Goal: Task Accomplishment & Management: Use online tool/utility

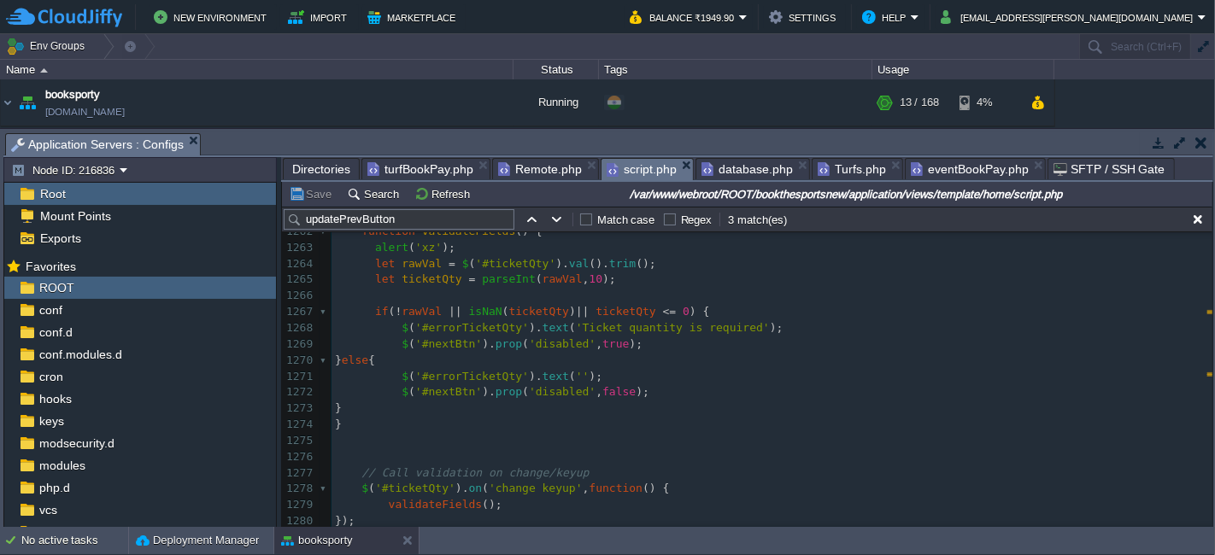
scroll to position [20402, 0]
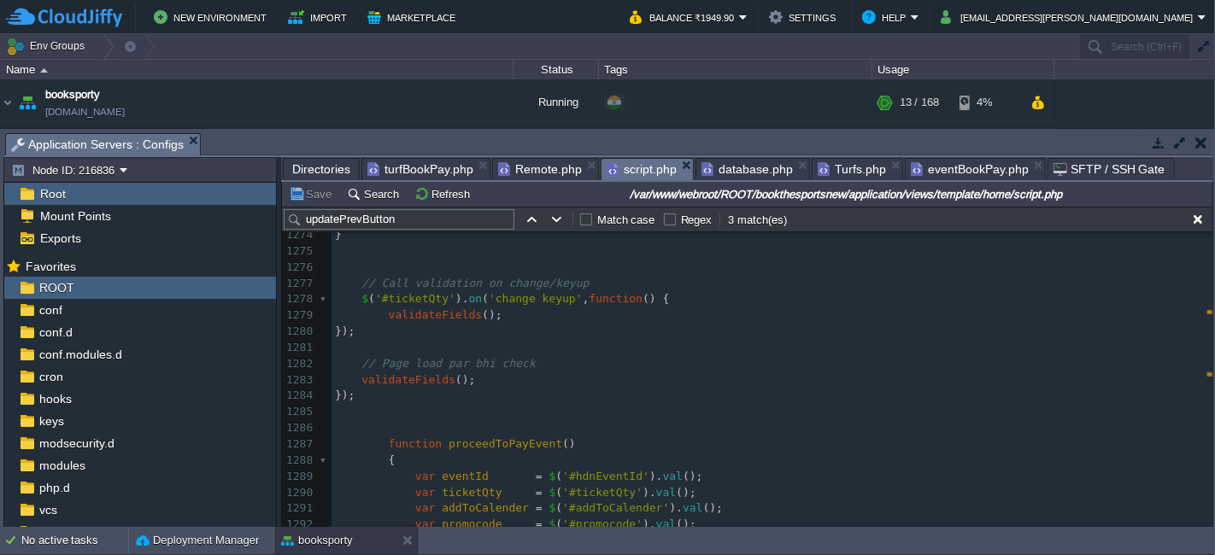
type textarea "// --- Validation Logic --- function validateFields() { alert('xz'); let rawVal…"
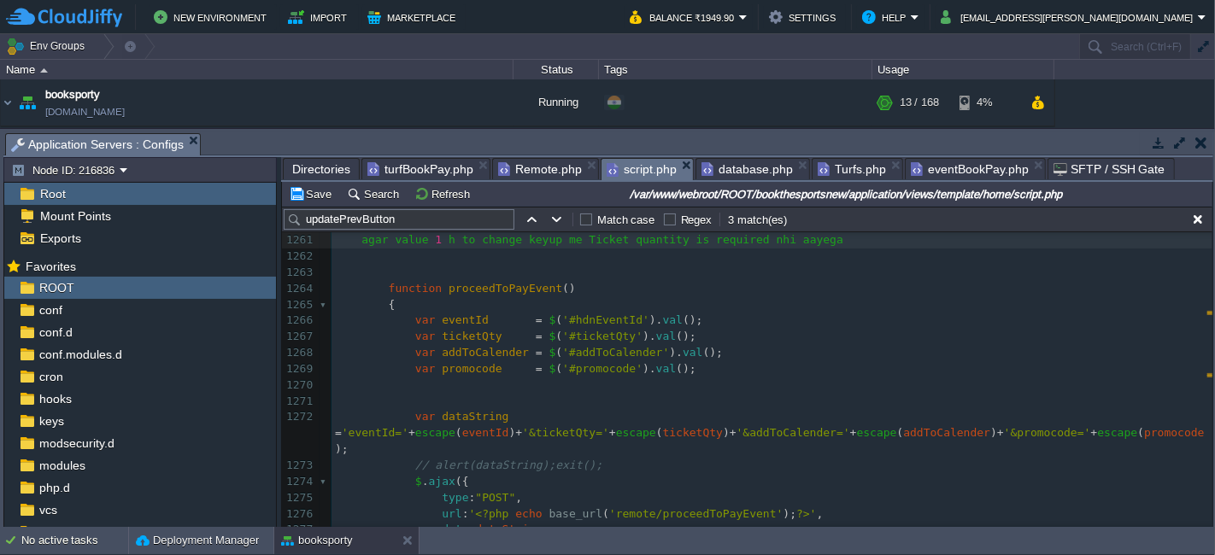
scroll to position [20333, 0]
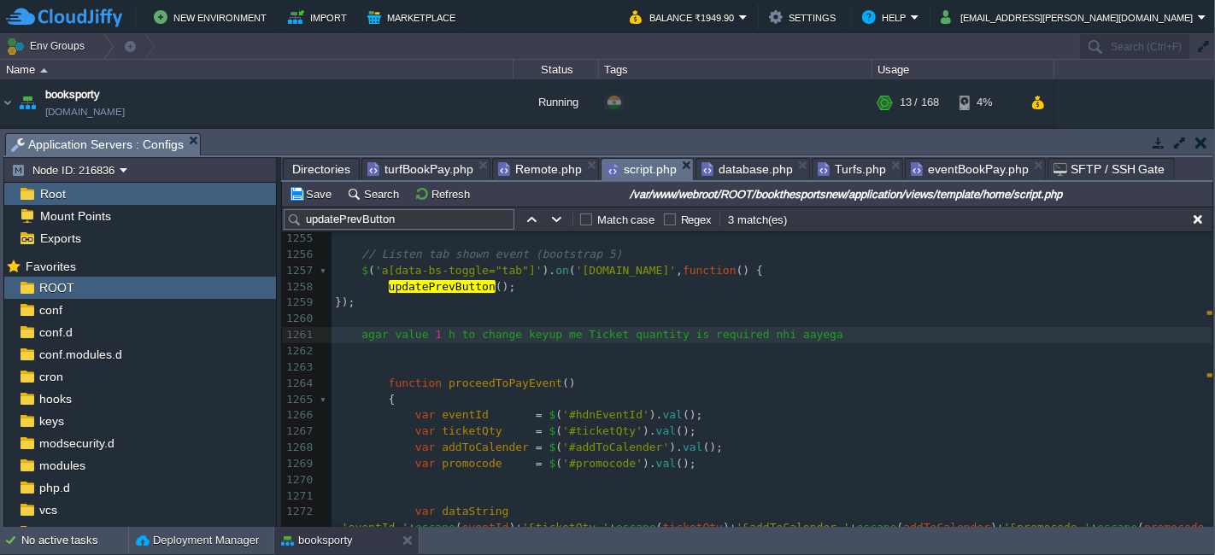
click at [566, 392] on pre "{" at bounding box center [771, 400] width 881 height 16
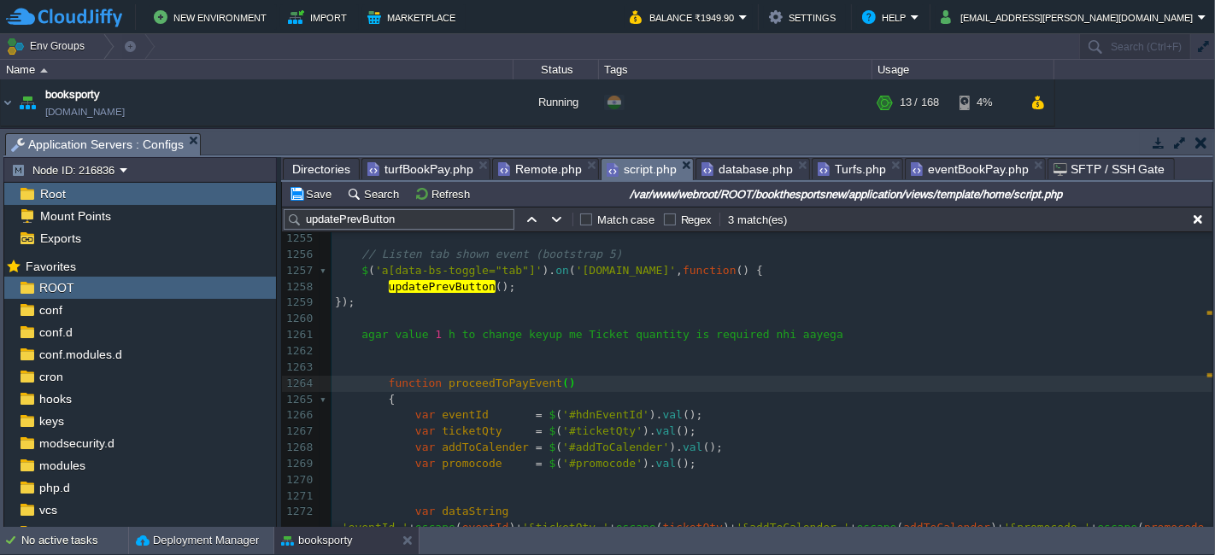
type textarea "// --- Validation Logic --- function validateFields() { alert('xz'); let rawVal…"
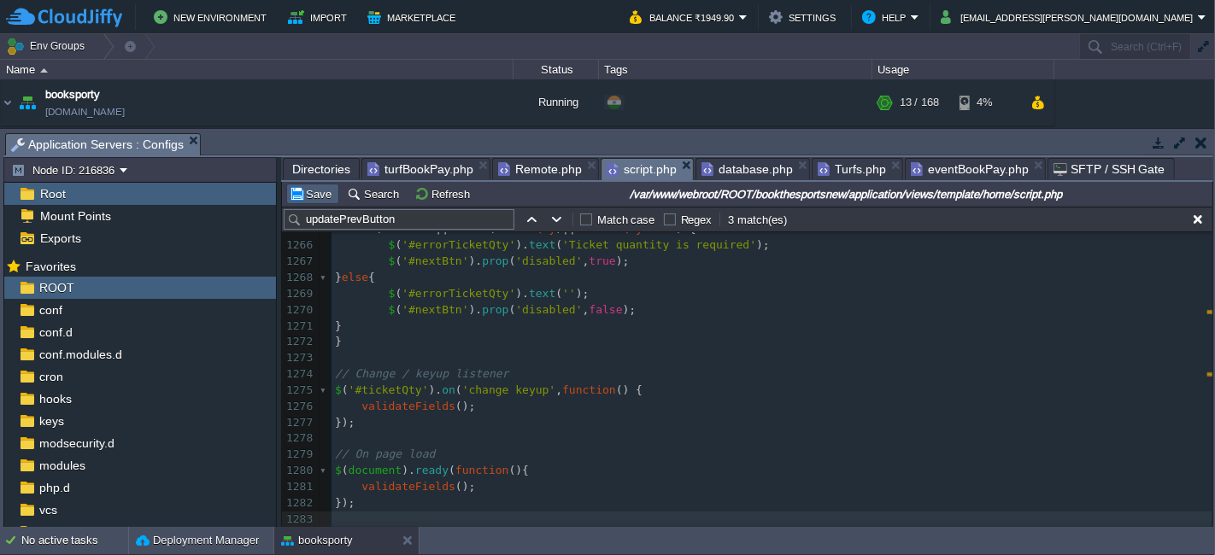
click at [314, 194] on button "Save" at bounding box center [313, 193] width 48 height 15
click at [829, 163] on span "Turfs.php" at bounding box center [852, 169] width 68 height 21
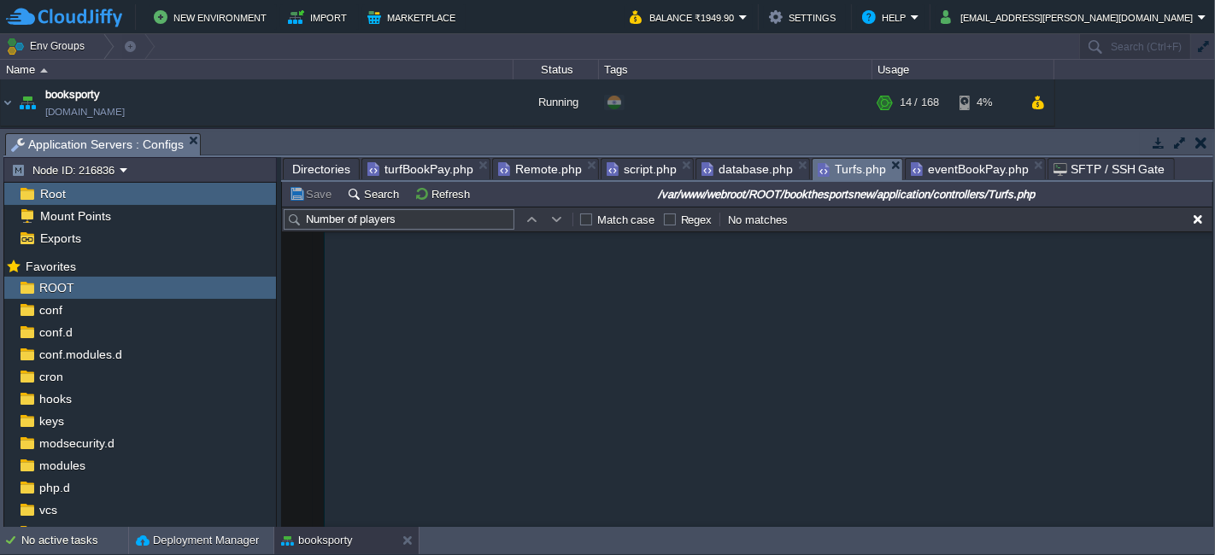
click at [979, 162] on span "eventBookPay.php" at bounding box center [970, 169] width 118 height 21
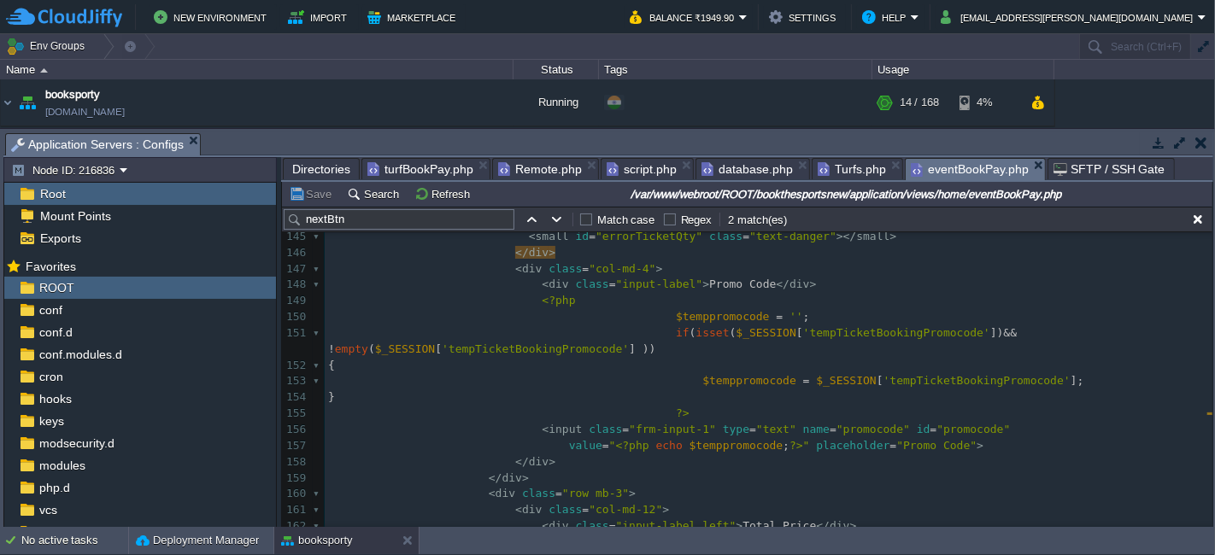
scroll to position [2333, 0]
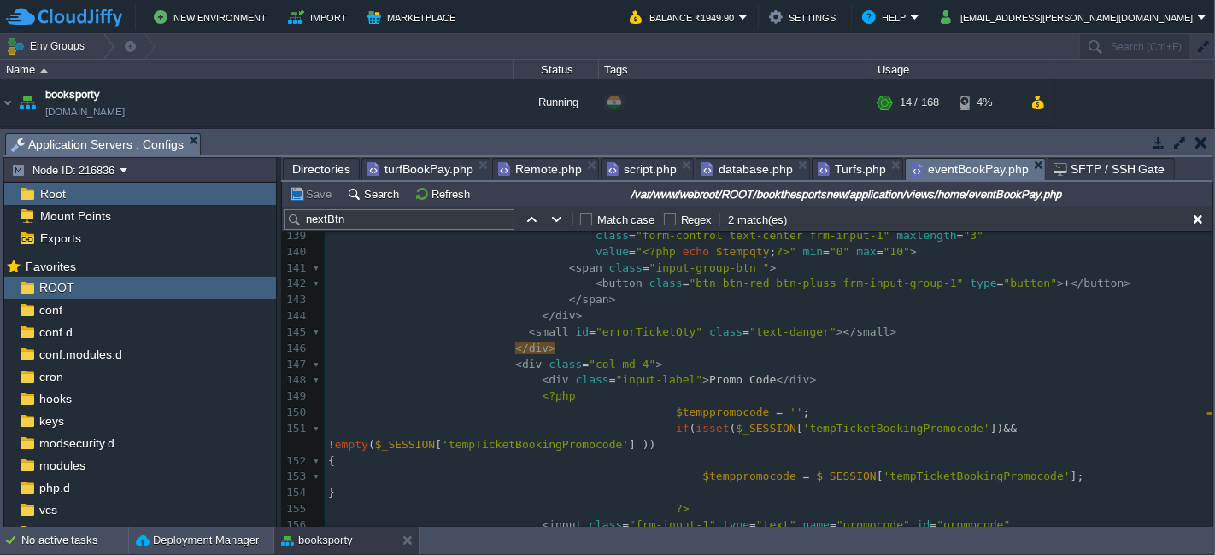
type textarea "-"
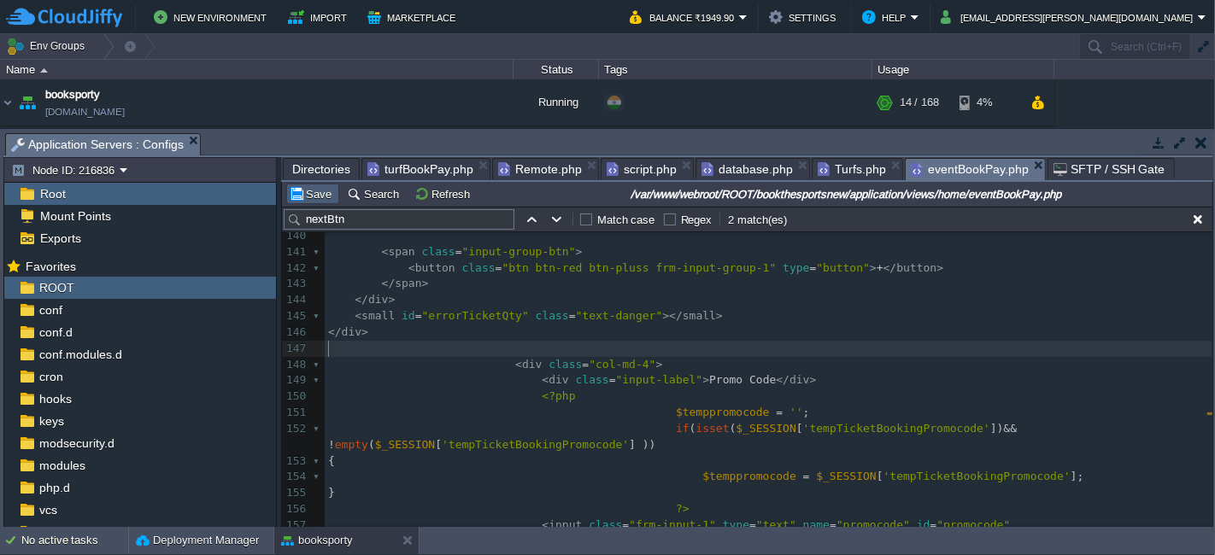
click at [309, 186] on button "Save" at bounding box center [313, 193] width 48 height 15
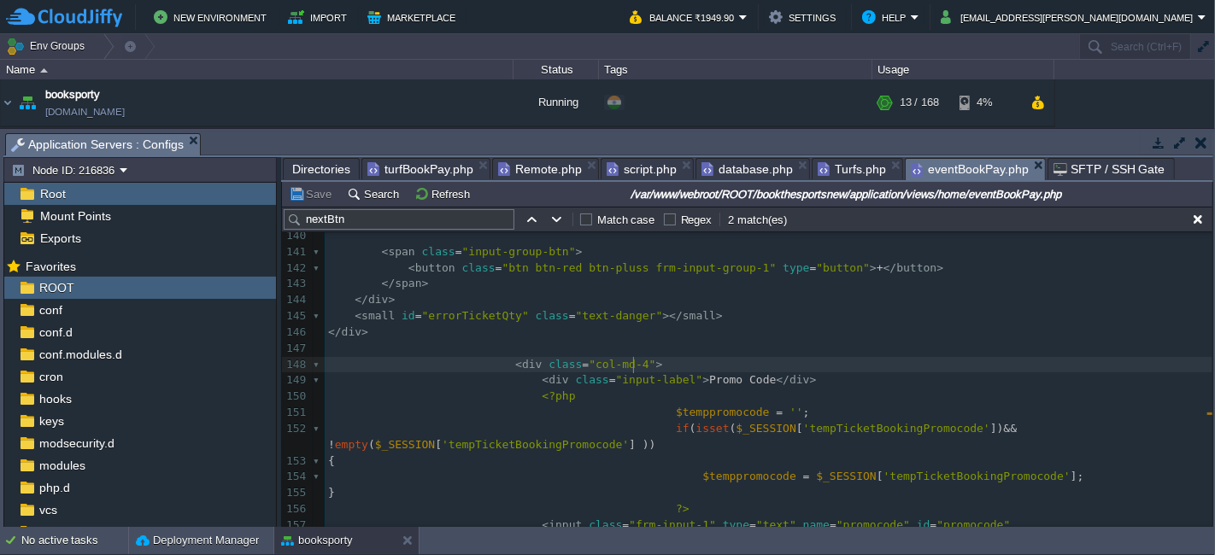
click at [727, 360] on pre "< div class = "col-md-4" >" at bounding box center [769, 365] width 888 height 16
type textarea "-"
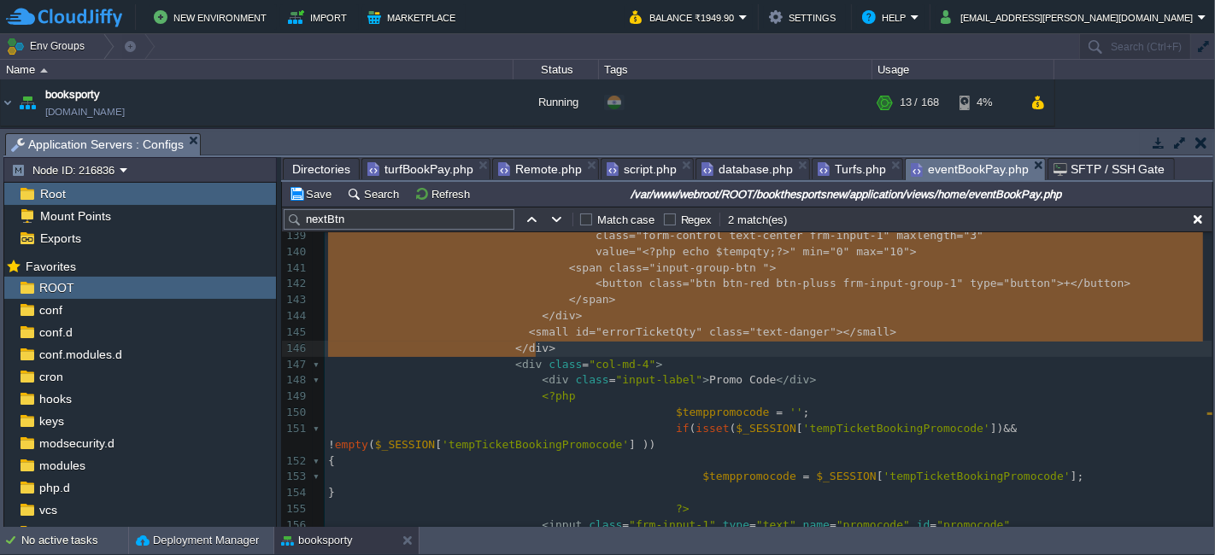
scroll to position [2049, 0]
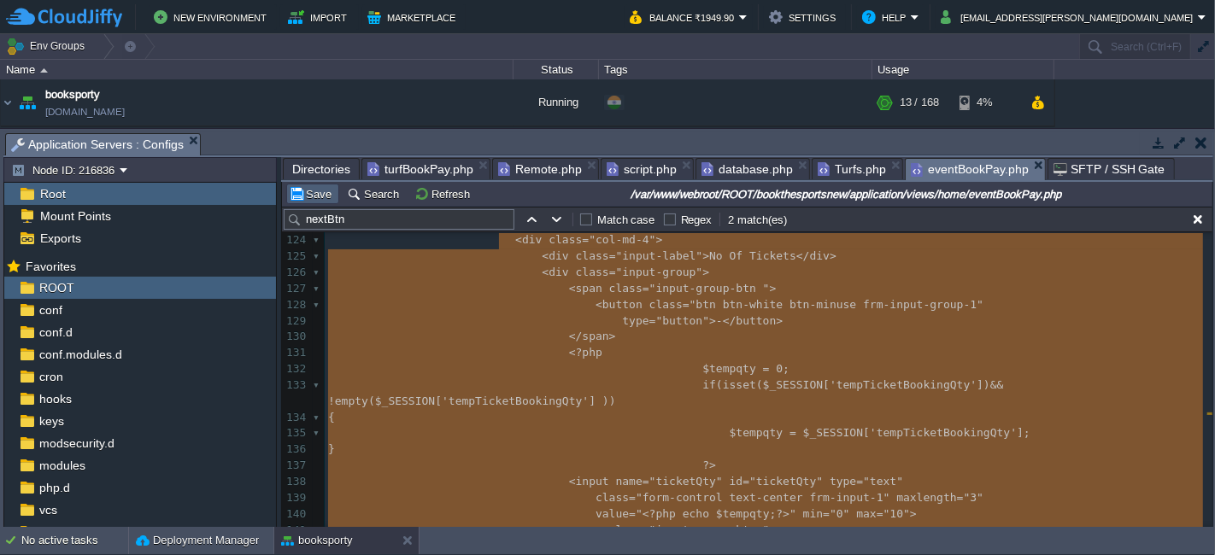
click at [325, 197] on button "Save" at bounding box center [313, 193] width 48 height 15
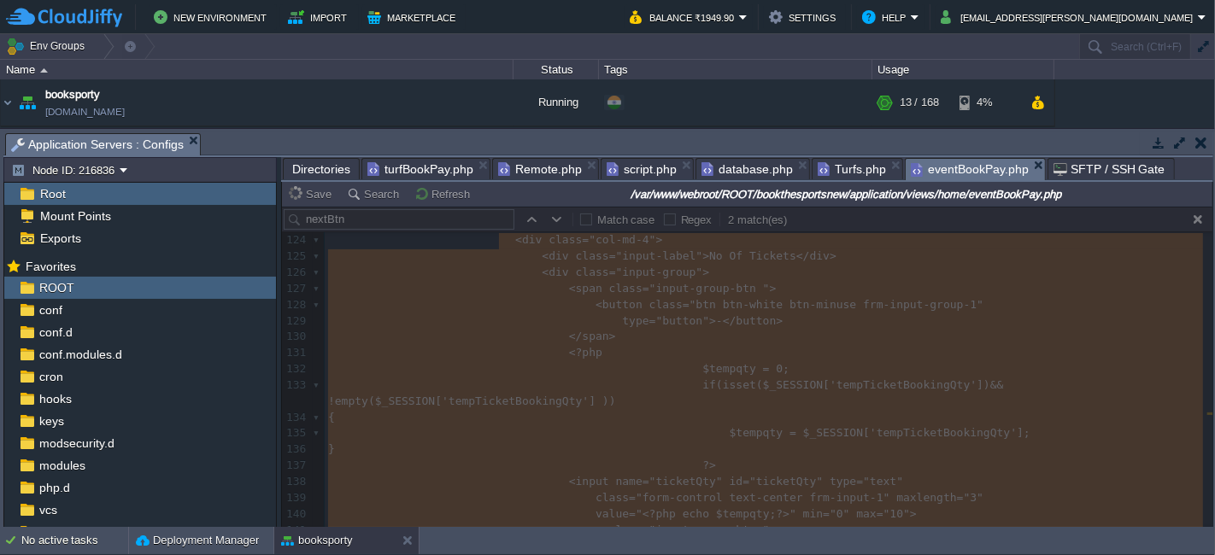
click at [646, 164] on span "script.php" at bounding box center [642, 169] width 70 height 21
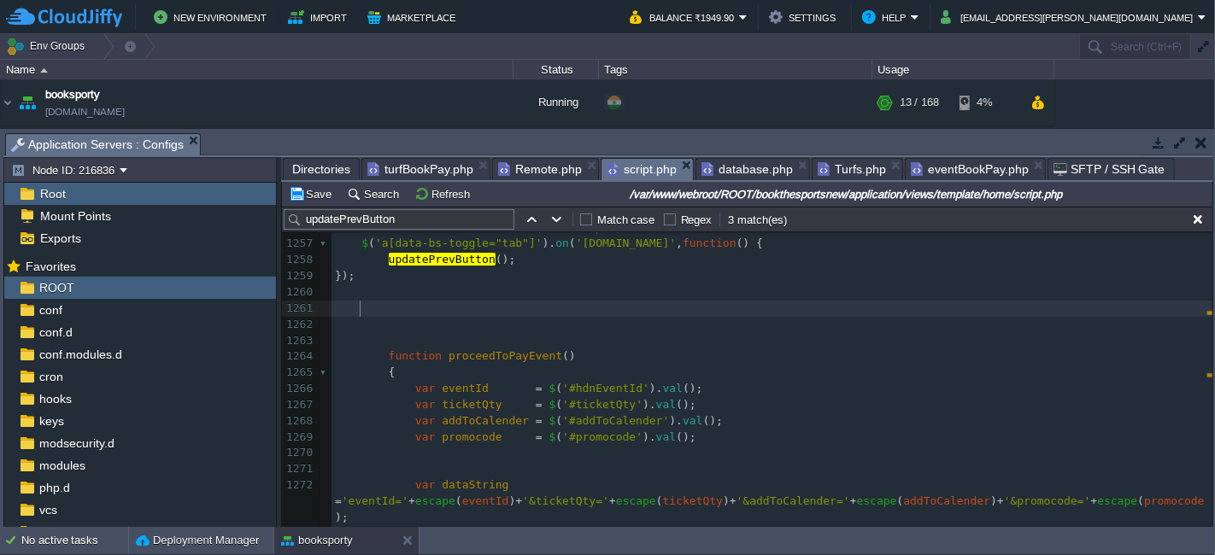
scroll to position [20092, 0]
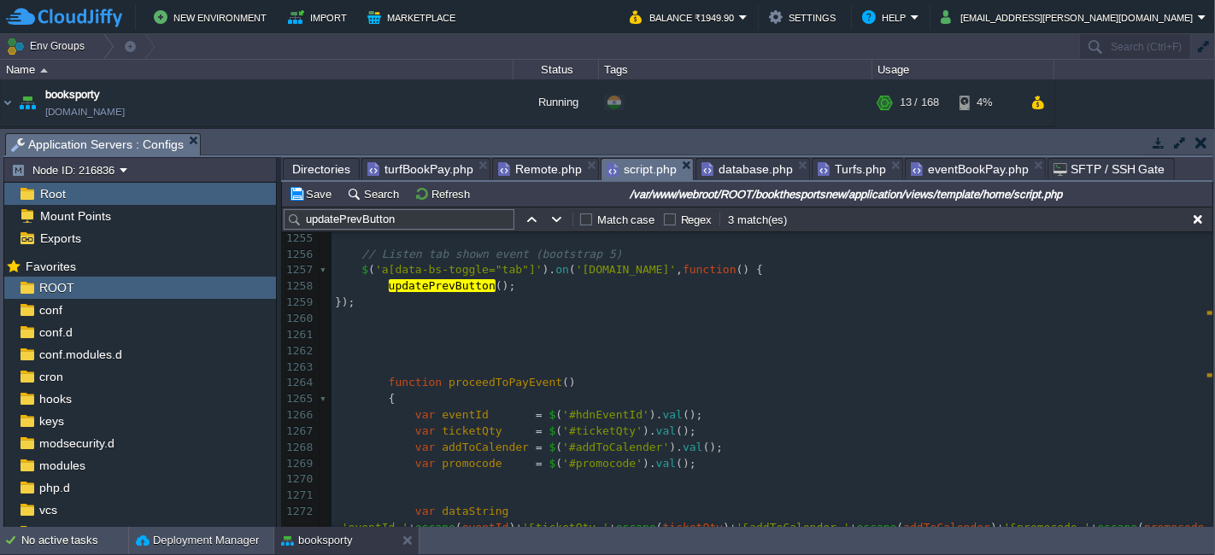
click at [435, 311] on pre "​" at bounding box center [771, 319] width 881 height 16
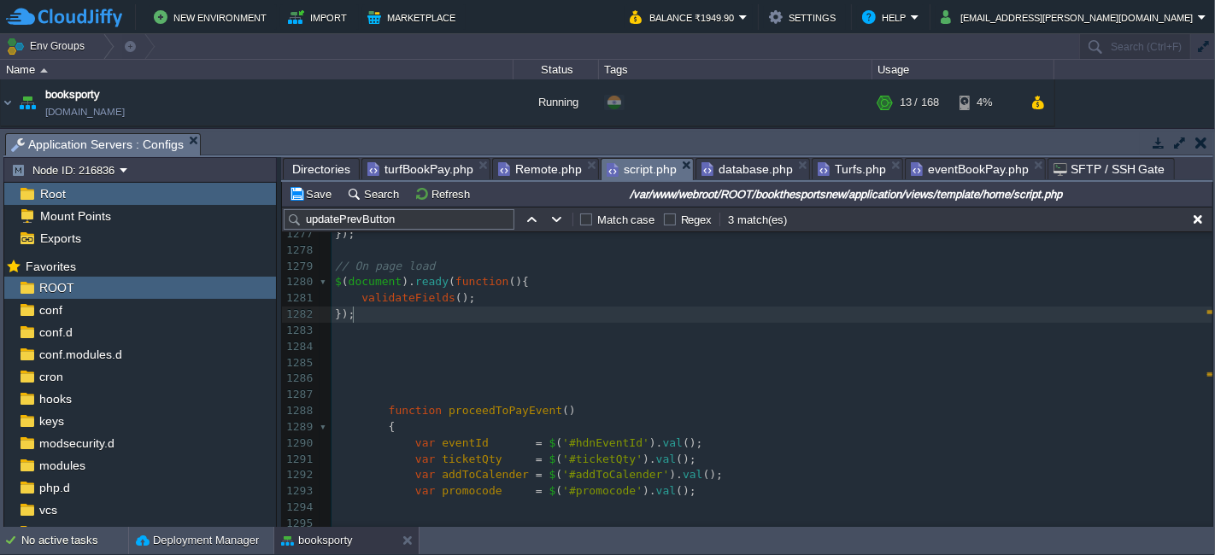
click at [409, 311] on pre "});" at bounding box center [771, 315] width 881 height 16
type textarea "});"
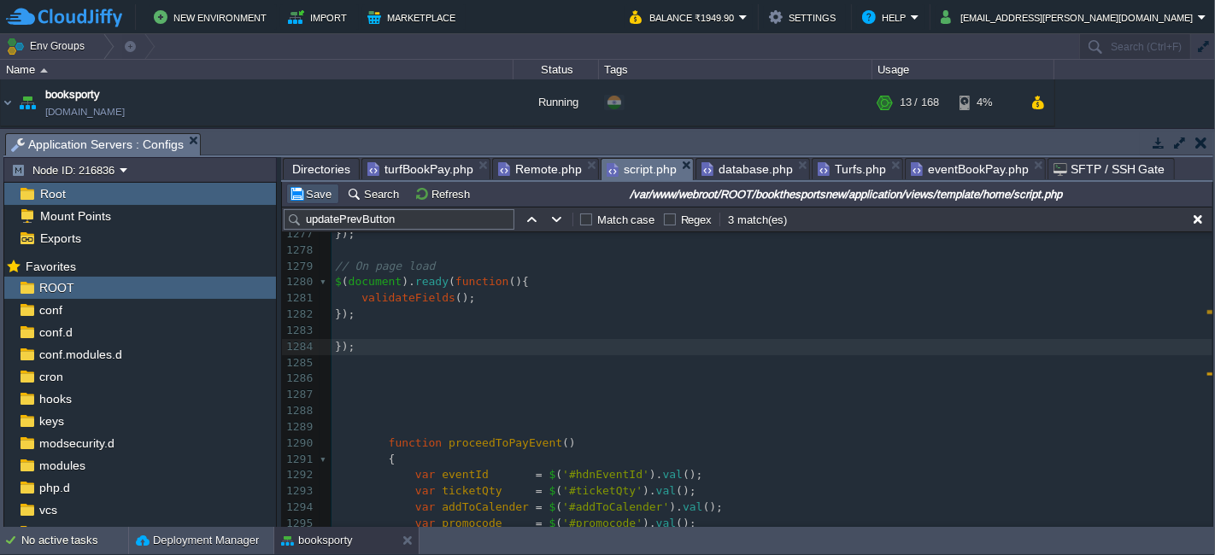
click at [305, 191] on button "Save" at bounding box center [313, 193] width 48 height 15
click at [626, 331] on pre at bounding box center [771, 331] width 881 height 16
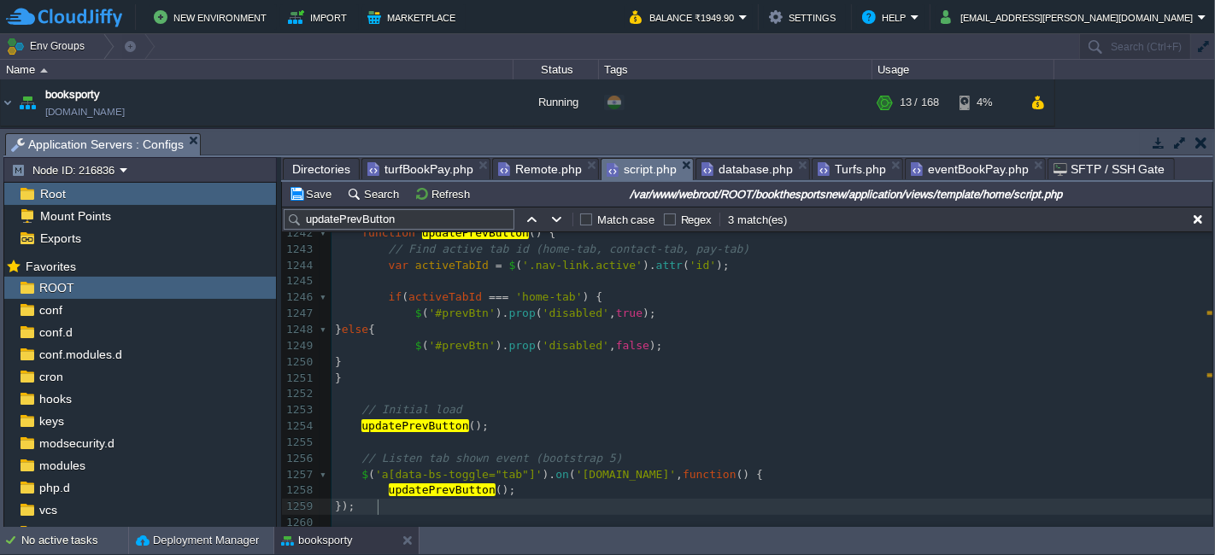
scroll to position [19870, 0]
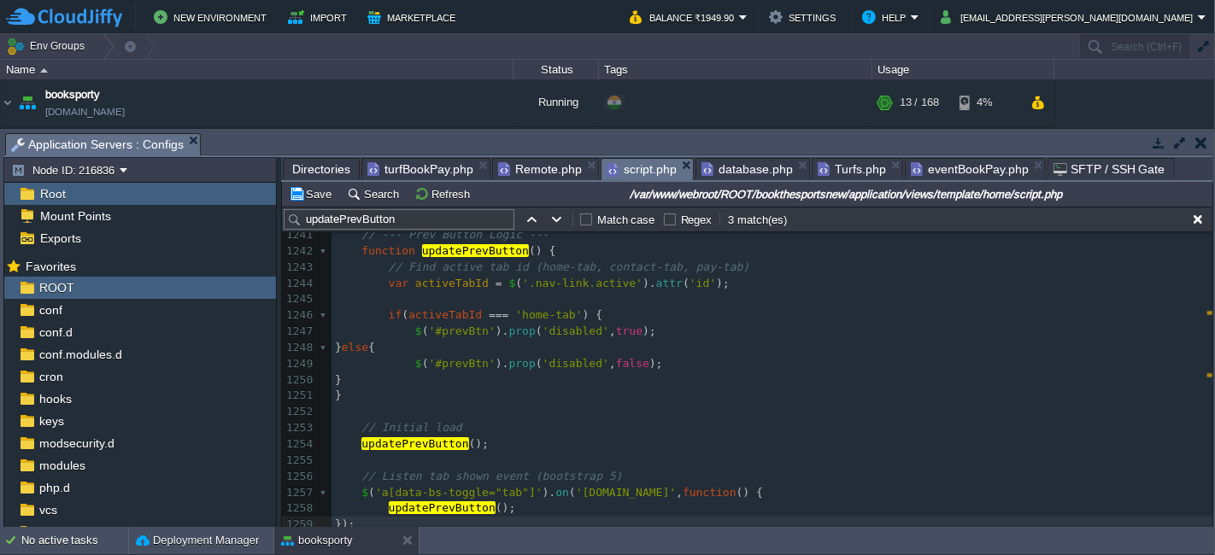
type textarea "// --- Validation Logic --- function validateFields() { alert('xz'); let rawVal…"
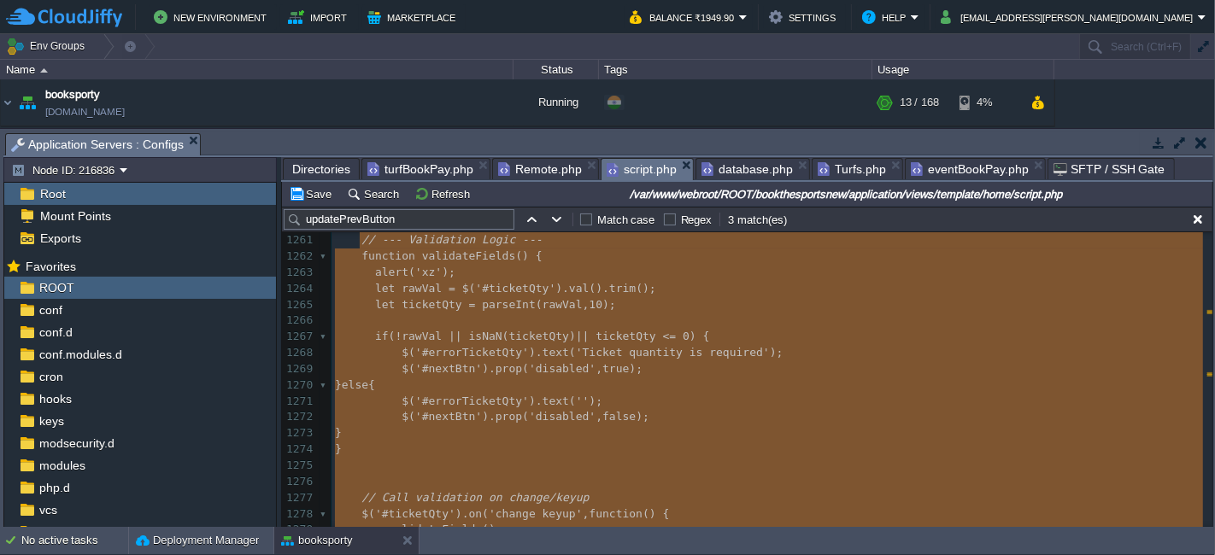
scroll to position [19997, 0]
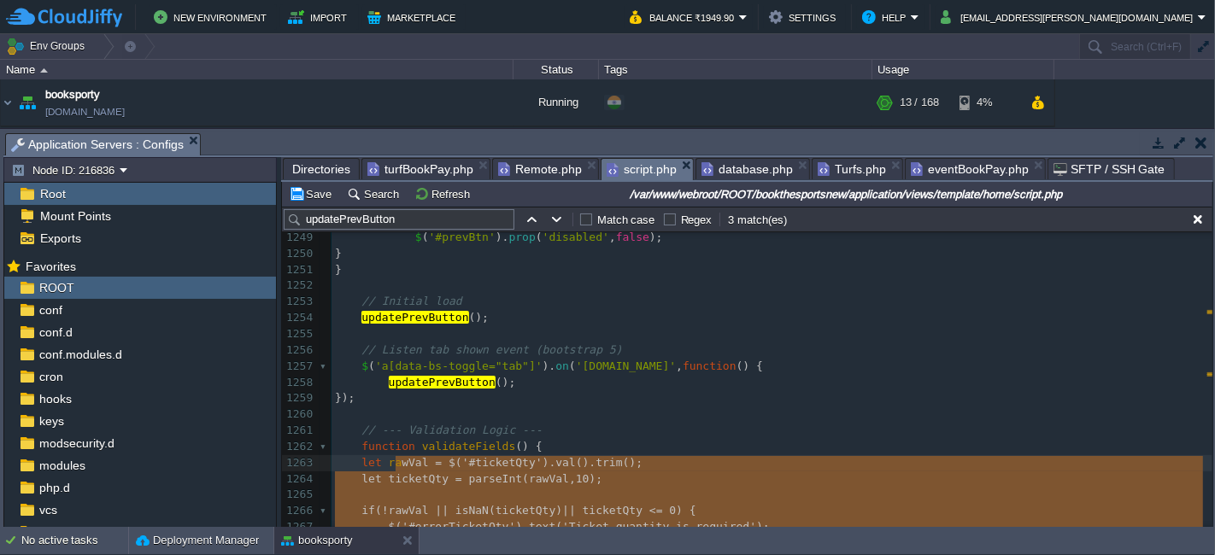
type textarea "function validateFields() { var ticketQty = Number($('#ticketQty').val().trim()…"
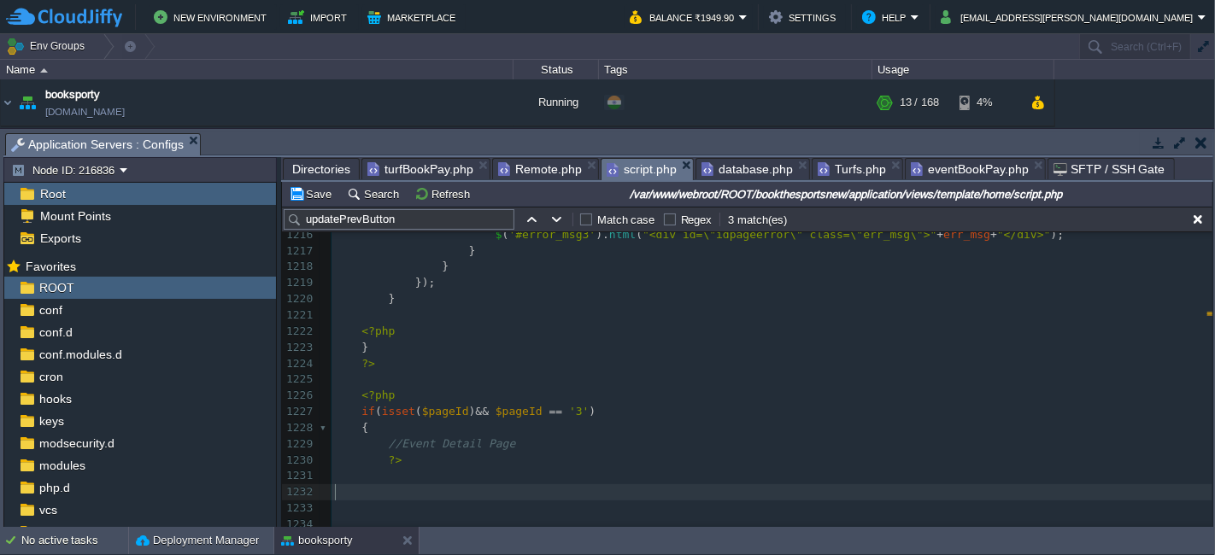
scroll to position [19436, 0]
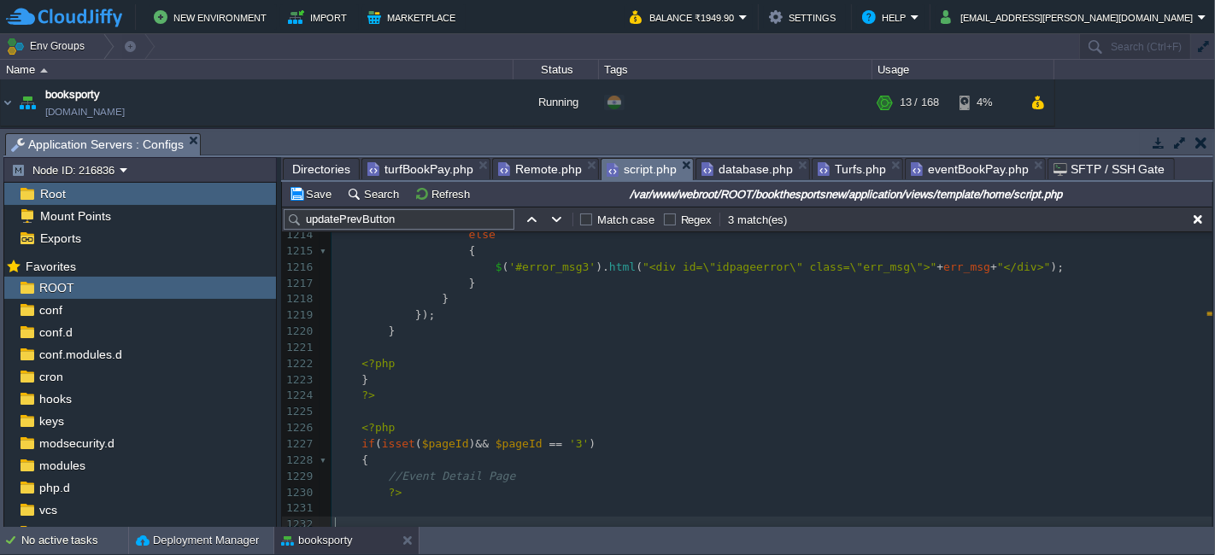
type textarea "-"
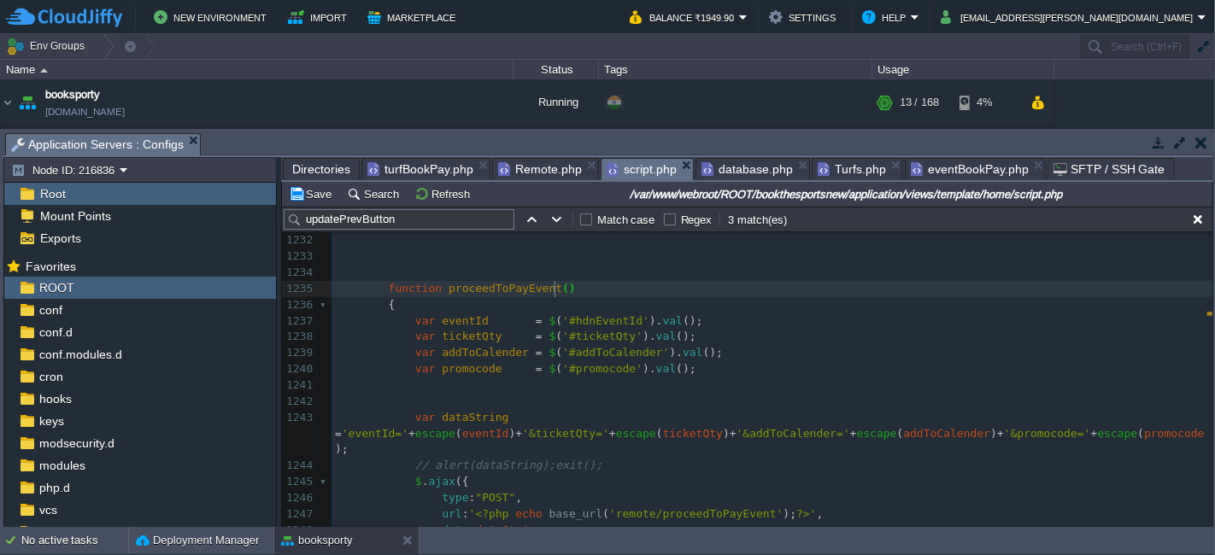
scroll to position [19625, 0]
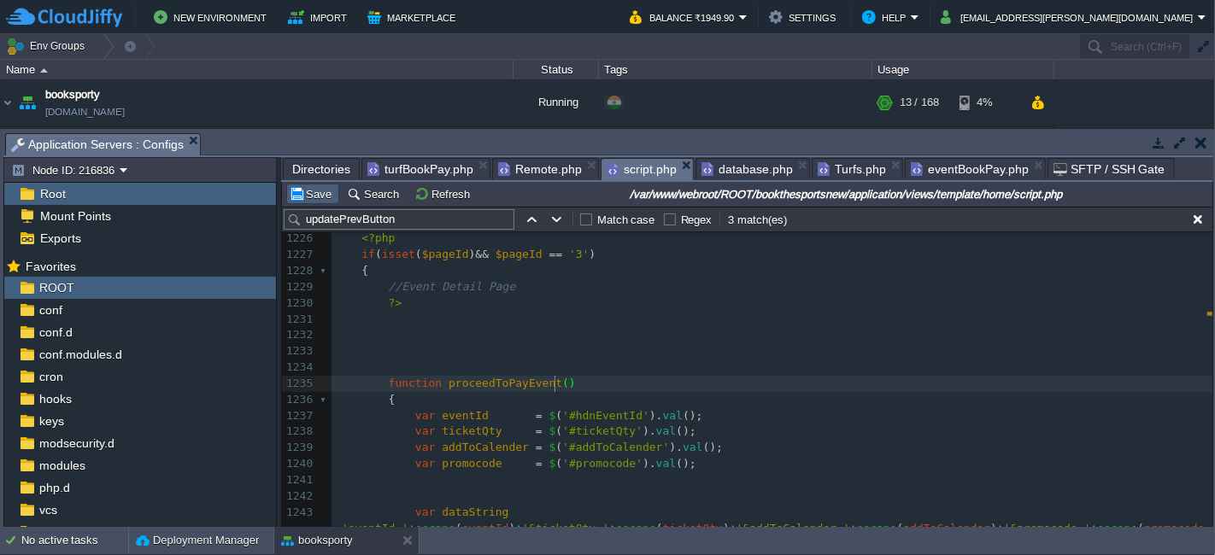
click at [327, 191] on button "Save" at bounding box center [313, 193] width 48 height 15
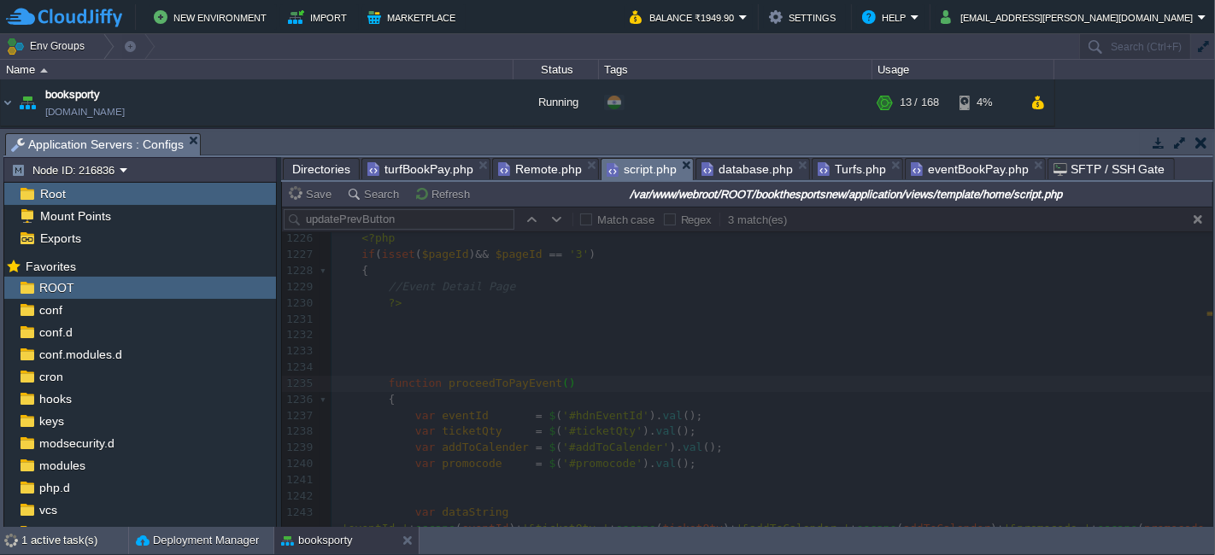
click at [949, 163] on span "eventBookPay.php" at bounding box center [970, 169] width 118 height 21
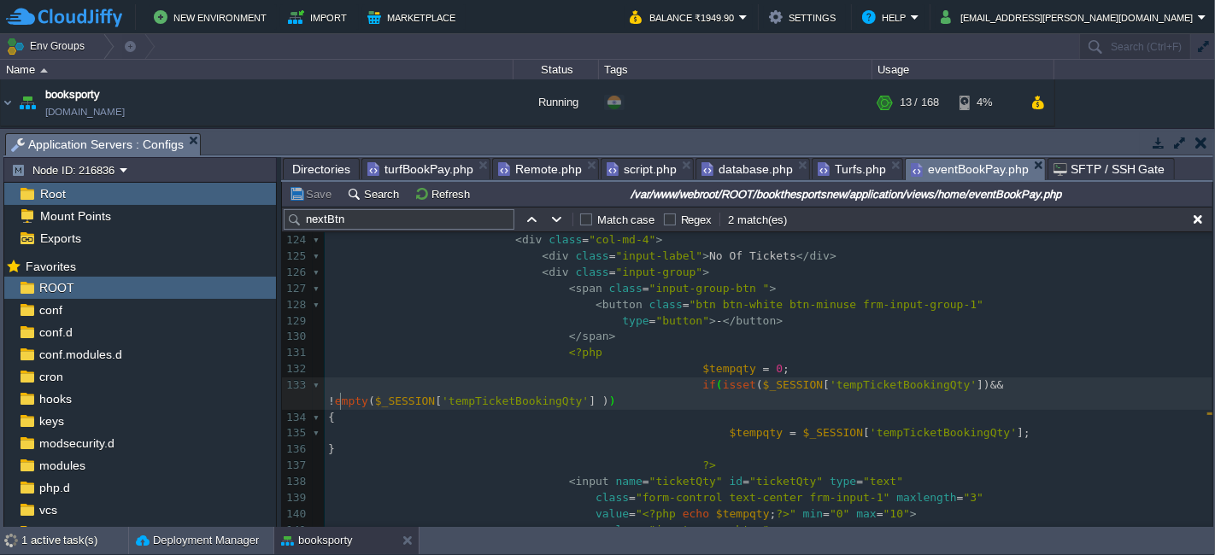
scroll to position [793, 0]
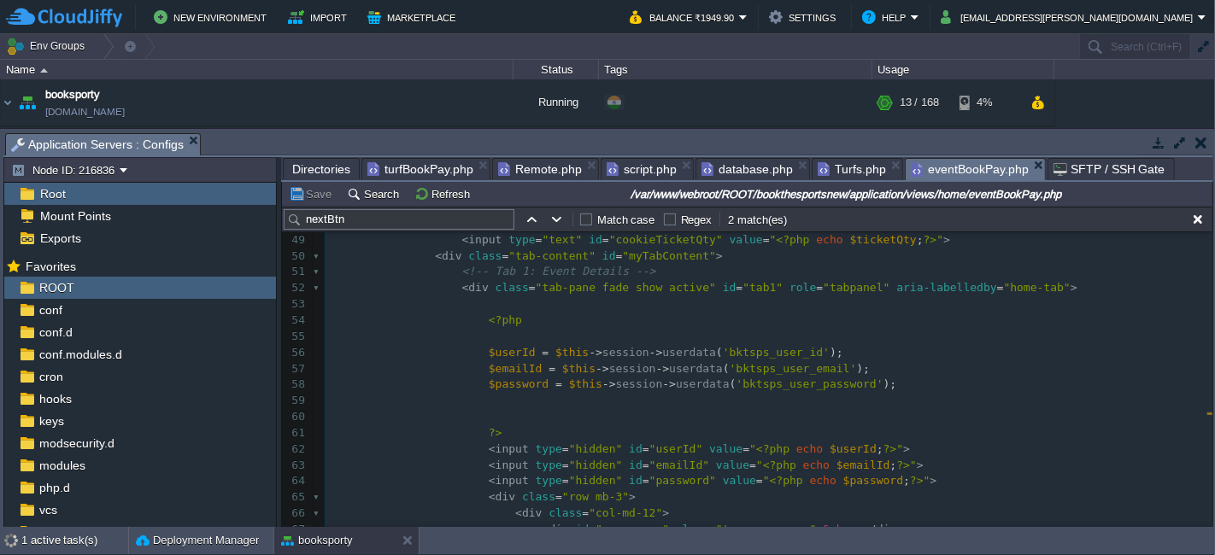
click at [302, 189] on button "Save" at bounding box center [313, 193] width 48 height 15
